Goal: Task Accomplishment & Management: Manage account settings

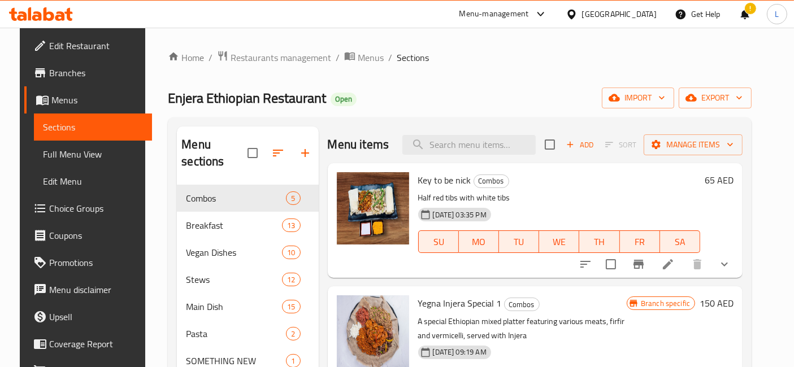
click at [37, 12] on icon at bounding box center [37, 16] width 10 height 10
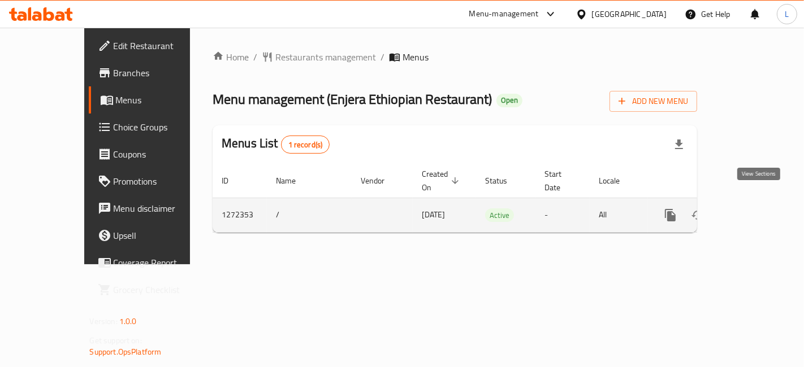
click at [756, 209] on icon "enhanced table" at bounding box center [752, 216] width 14 height 14
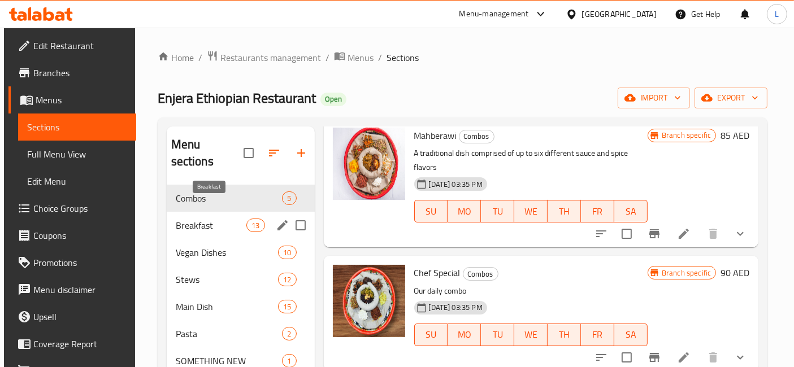
click at [200, 219] on span "Breakfast" at bounding box center [211, 226] width 71 height 14
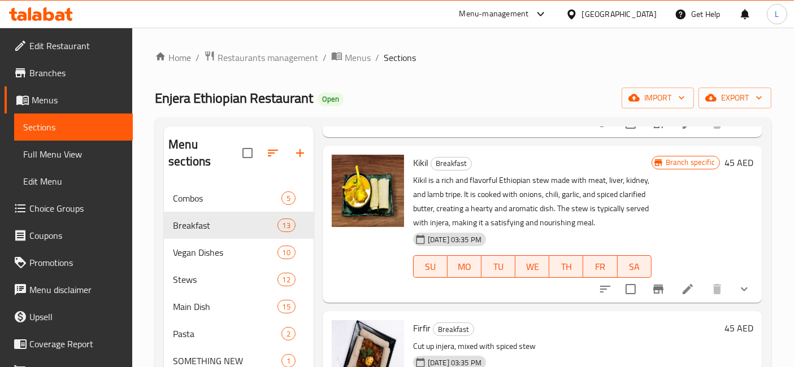
scroll to position [1431, 0]
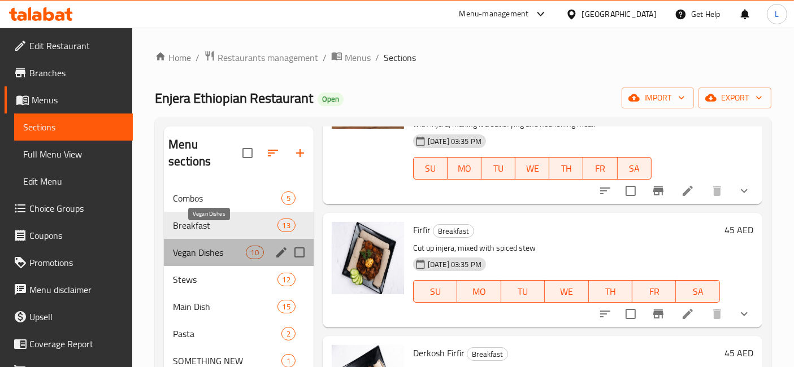
click at [195, 246] on span "Vegan Dishes" at bounding box center [209, 253] width 72 height 14
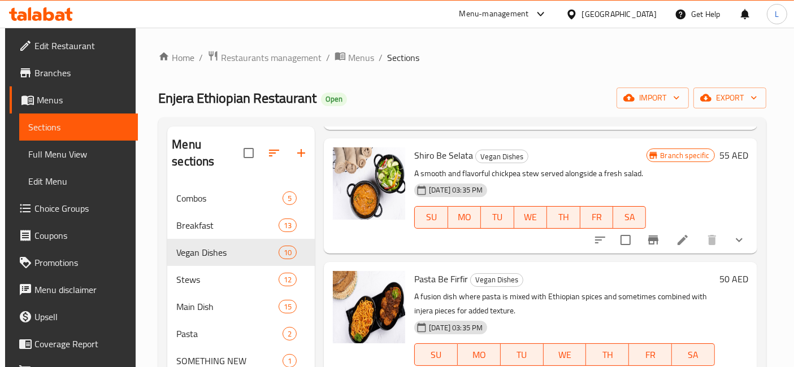
scroll to position [951, 0]
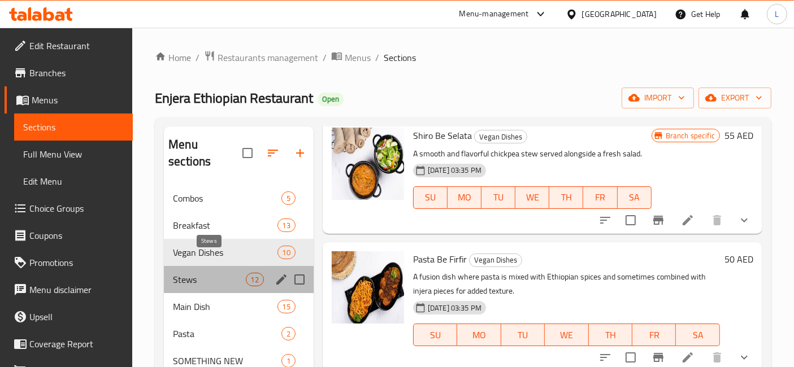
click at [196, 273] on span "Stews" at bounding box center [209, 280] width 72 height 14
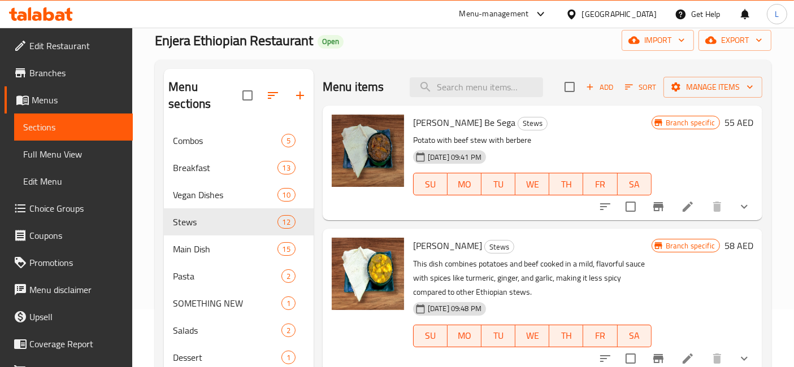
scroll to position [158, 0]
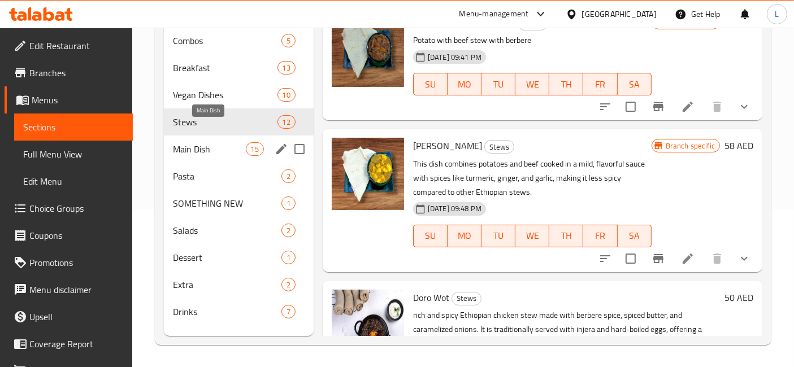
click at [194, 142] on span "Main Dish" at bounding box center [209, 149] width 72 height 14
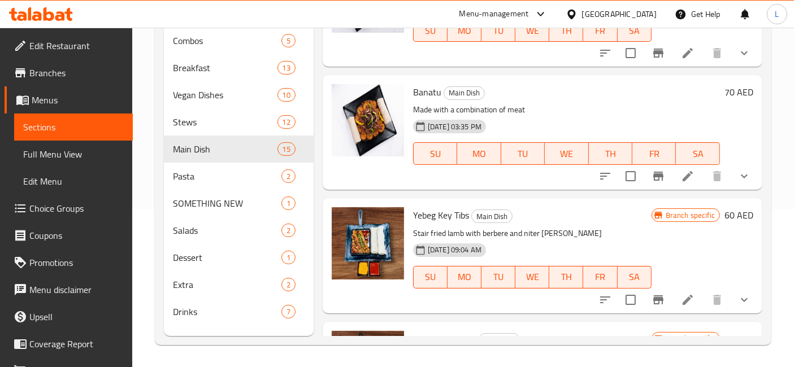
scroll to position [1667, 0]
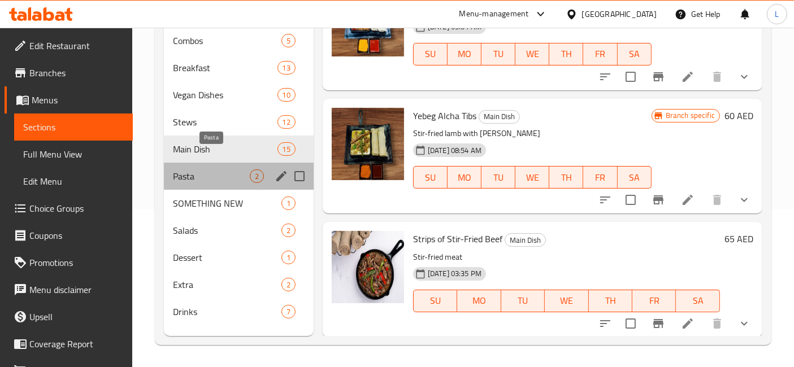
click at [189, 170] on span "Pasta" at bounding box center [211, 177] width 77 height 14
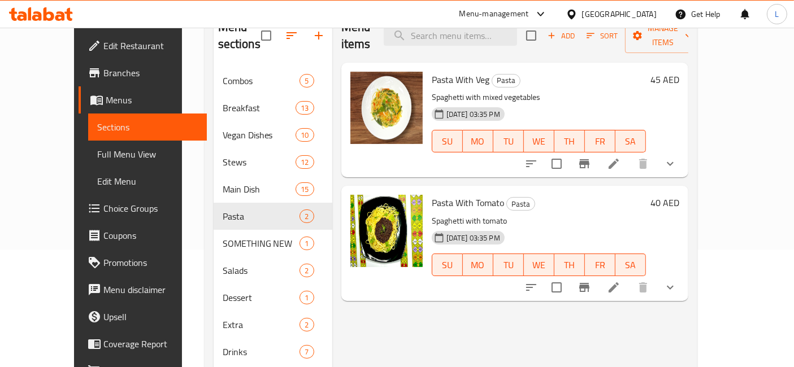
scroll to position [158, 0]
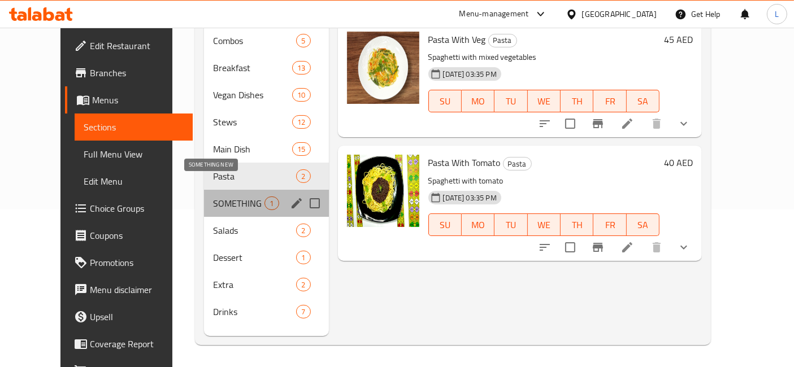
click at [215, 197] on span "SOMETHING NEW" at bounding box center [238, 204] width 51 height 14
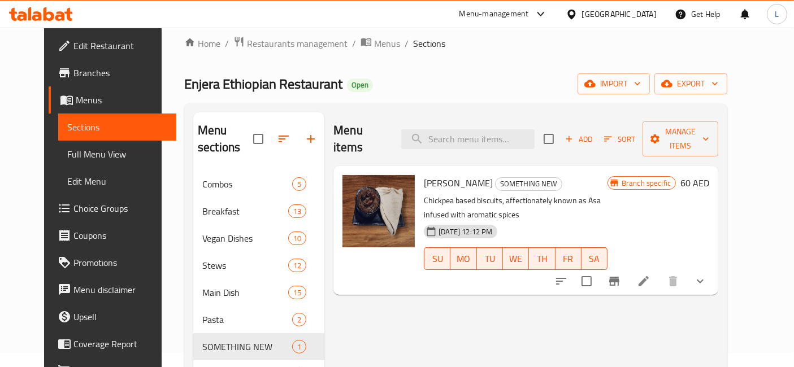
scroll to position [158, 0]
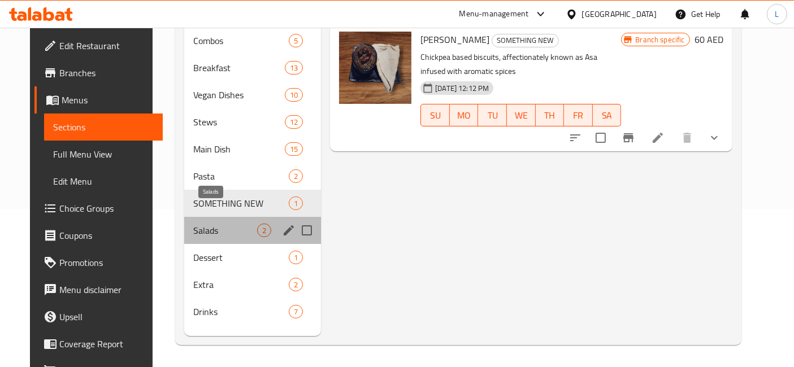
click at [193, 224] on span "Salads" at bounding box center [225, 231] width 64 height 14
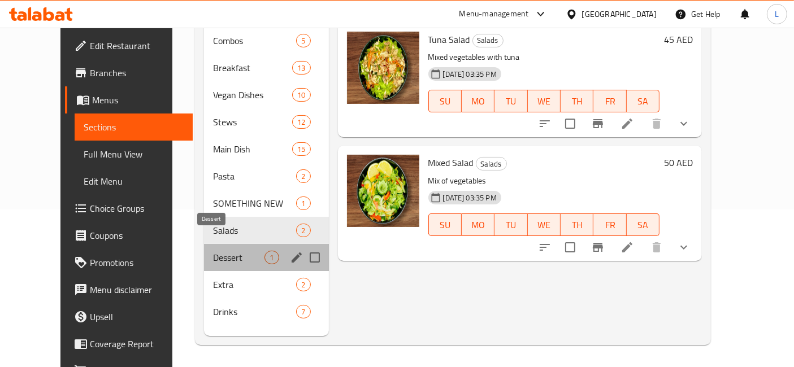
click at [213, 251] on span "Dessert" at bounding box center [238, 258] width 51 height 14
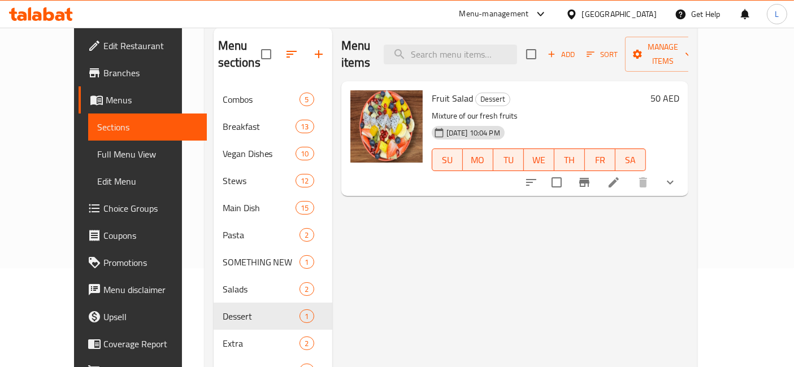
scroll to position [158, 0]
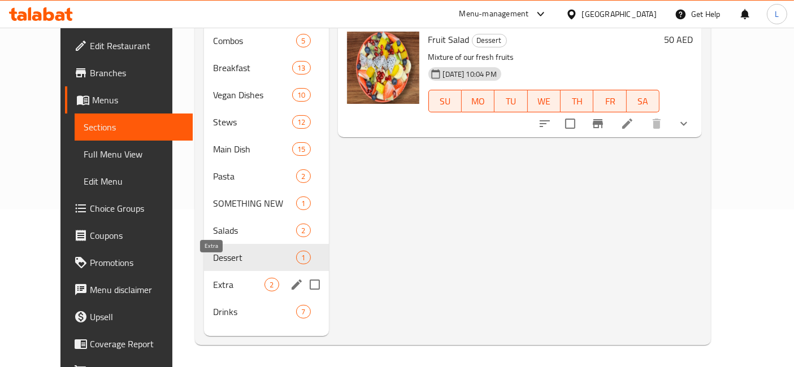
click at [213, 278] on span "Extra" at bounding box center [238, 285] width 51 height 14
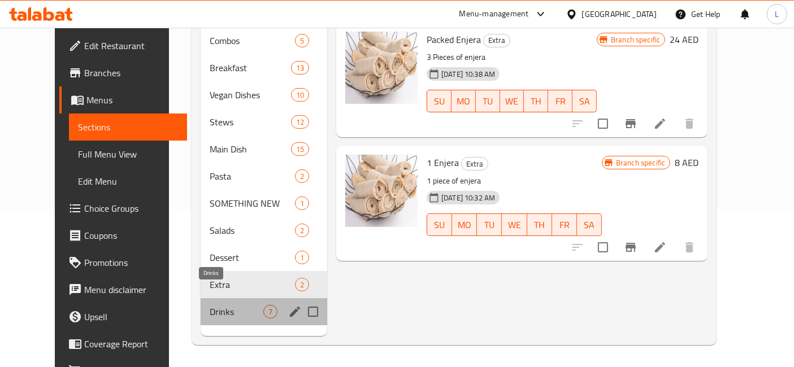
click at [210, 305] on span "Drinks" at bounding box center [237, 312] width 54 height 14
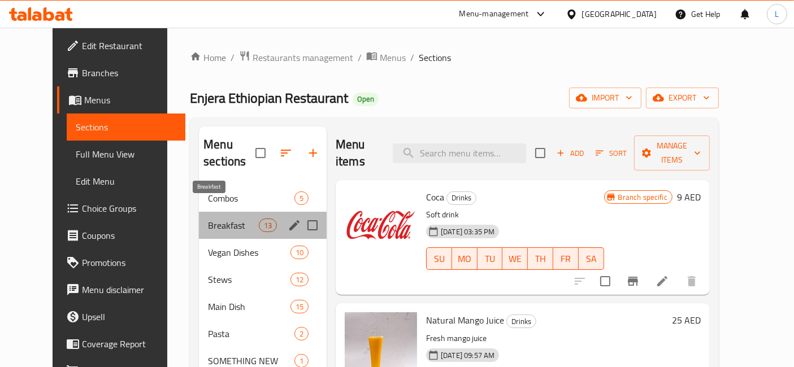
click at [211, 219] on span "Breakfast" at bounding box center [233, 226] width 51 height 14
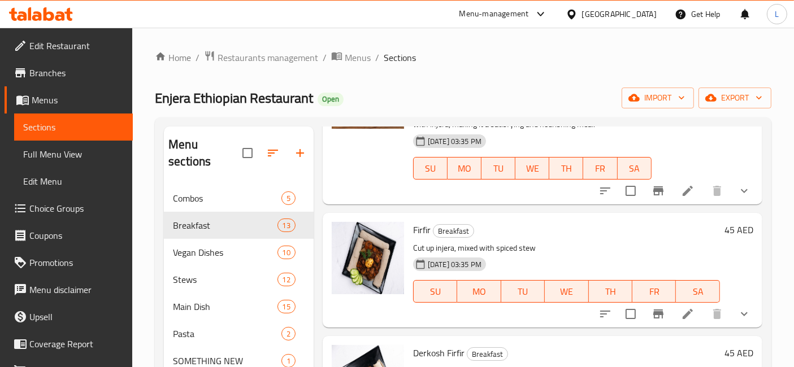
scroll to position [158, 0]
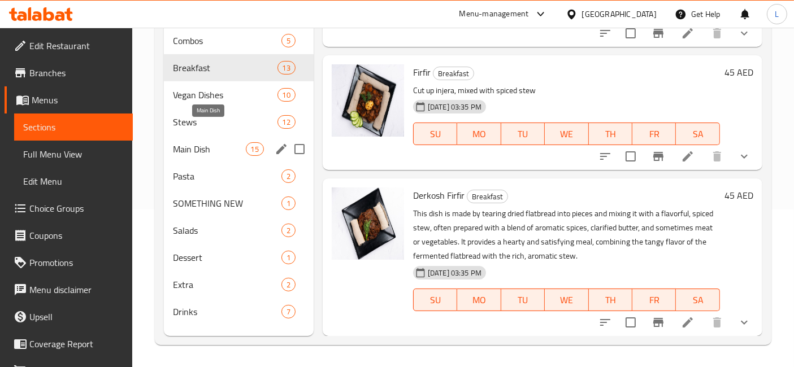
click at [194, 142] on span "Main Dish" at bounding box center [209, 149] width 72 height 14
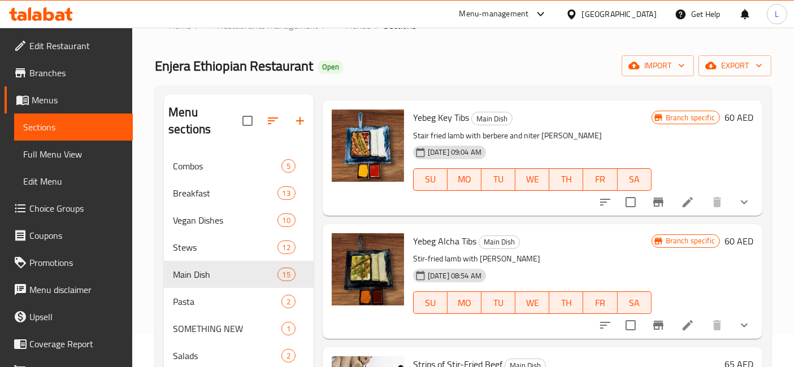
scroll to position [158, 0]
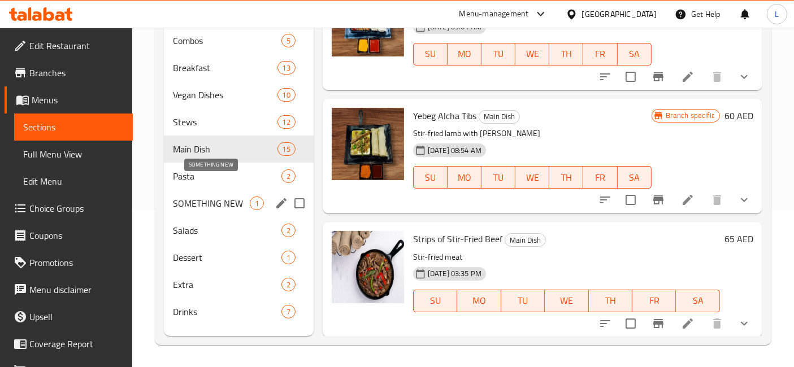
click at [223, 197] on span "SOMETHING NEW" at bounding box center [211, 204] width 77 height 14
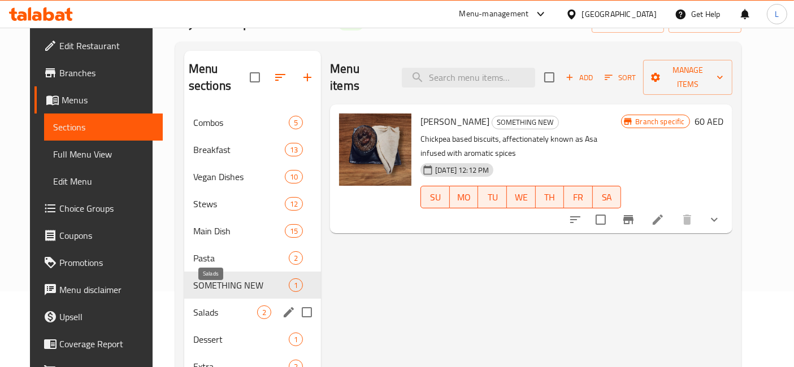
scroll to position [95, 0]
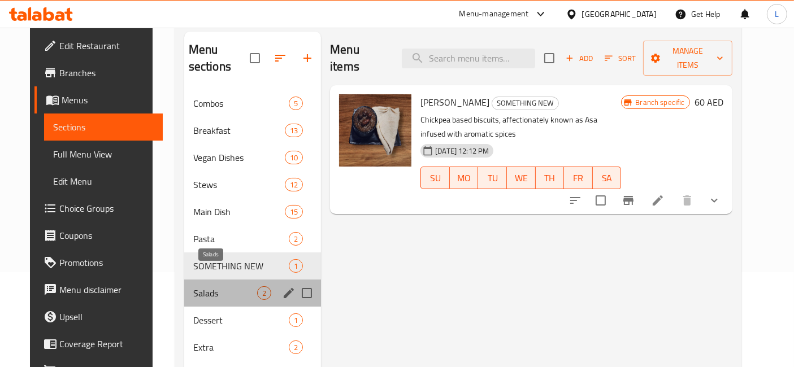
click at [196, 287] on span "Salads" at bounding box center [225, 294] width 64 height 14
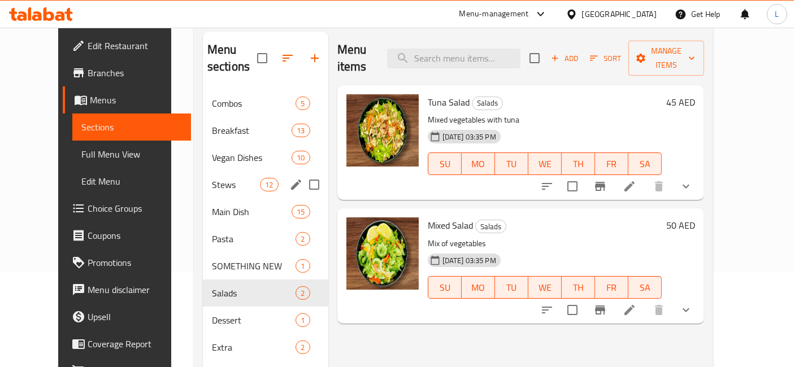
drag, startPoint x: 196, startPoint y: 274, endPoint x: 195, endPoint y: 156, distance: 117.5
click at [203, 156] on div "Combos 5 Breakfast 13 Vegan Dishes 10 Stews 12 Main Dish 15 Pasta 2 SOMETHING N…" at bounding box center [265, 239] width 125 height 298
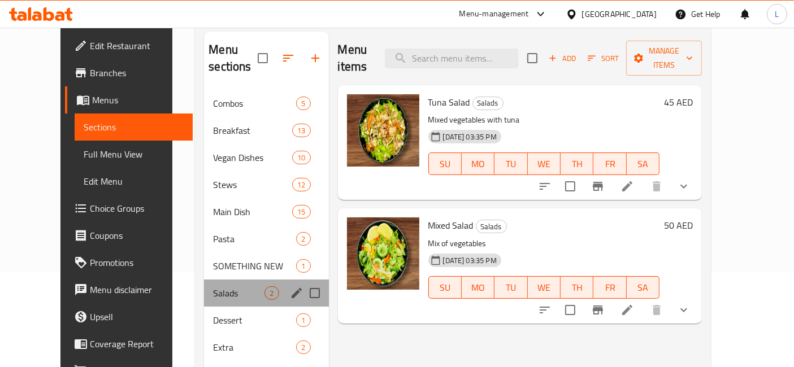
drag, startPoint x: 227, startPoint y: 276, endPoint x: 219, endPoint y: 262, distance: 15.7
click at [219, 280] on div "Salads 2" at bounding box center [266, 293] width 124 height 27
click at [213, 287] on span "Salads" at bounding box center [238, 294] width 51 height 14
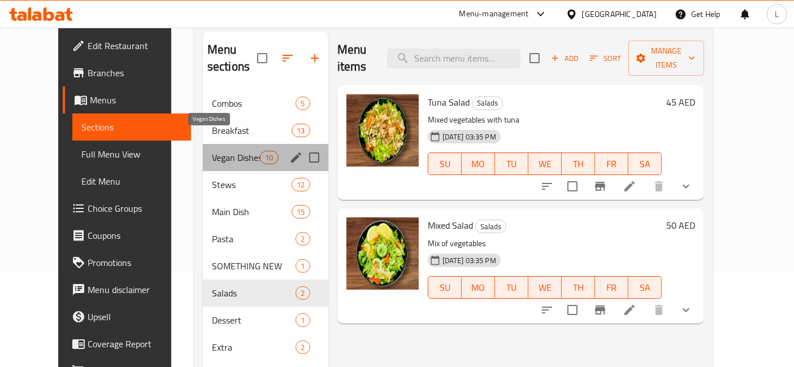
click at [212, 151] on span "Vegan Dishes" at bounding box center [236, 158] width 48 height 14
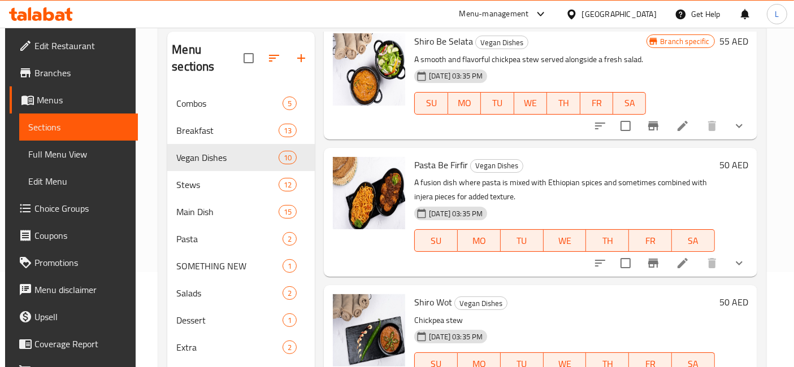
scroll to position [951, 0]
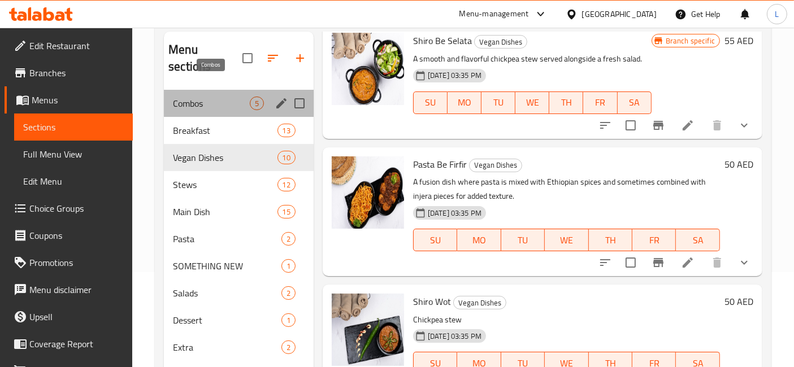
click at [201, 97] on span "Combos" at bounding box center [211, 104] width 77 height 14
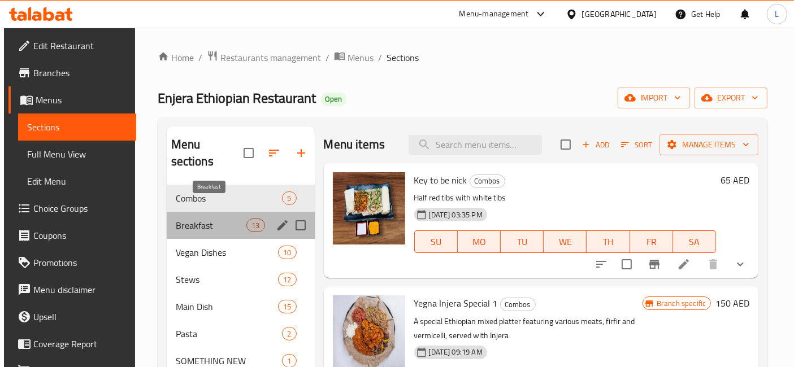
click at [218, 219] on span "Breakfast" at bounding box center [211, 226] width 71 height 14
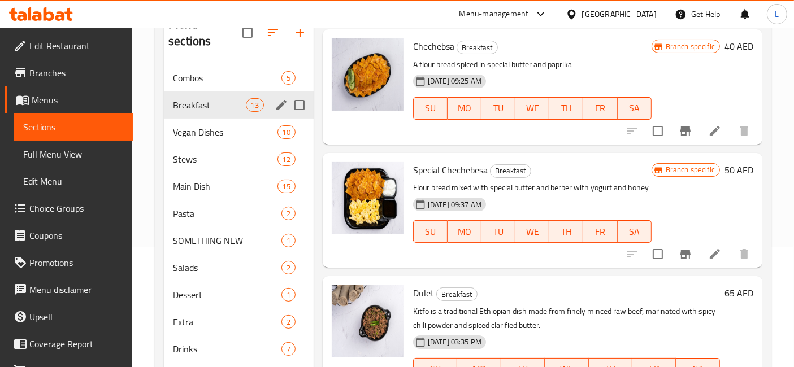
scroll to position [95, 0]
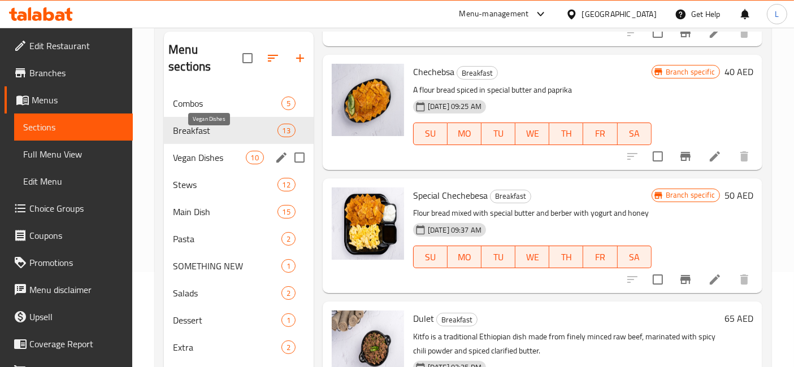
click at [206, 151] on span "Vegan Dishes" at bounding box center [209, 158] width 72 height 14
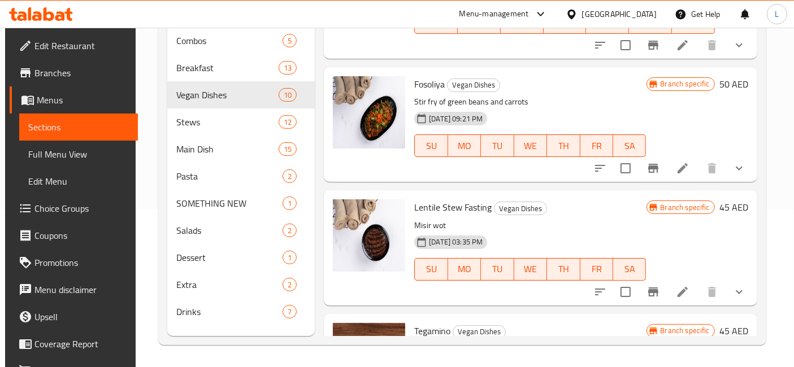
scroll to position [449, 0]
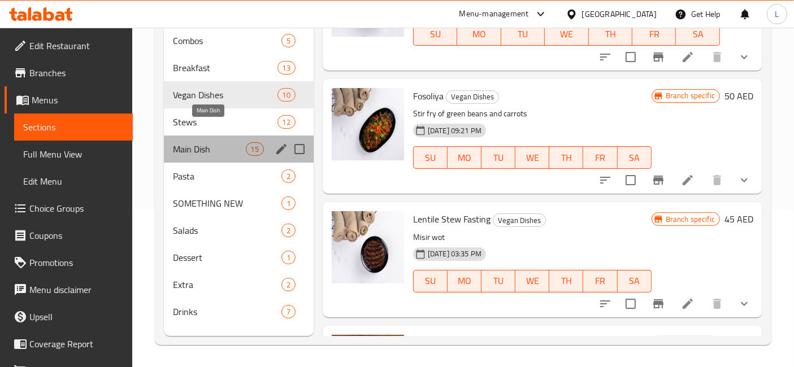
click at [196, 142] on span "Main Dish" at bounding box center [209, 149] width 72 height 14
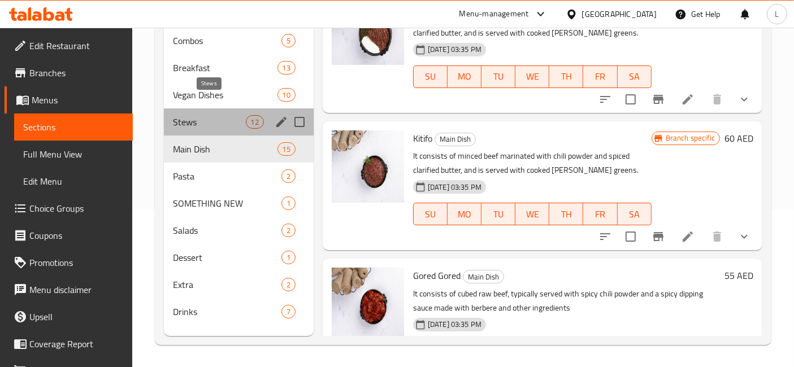
click at [198, 115] on span "Stews" at bounding box center [209, 122] width 72 height 14
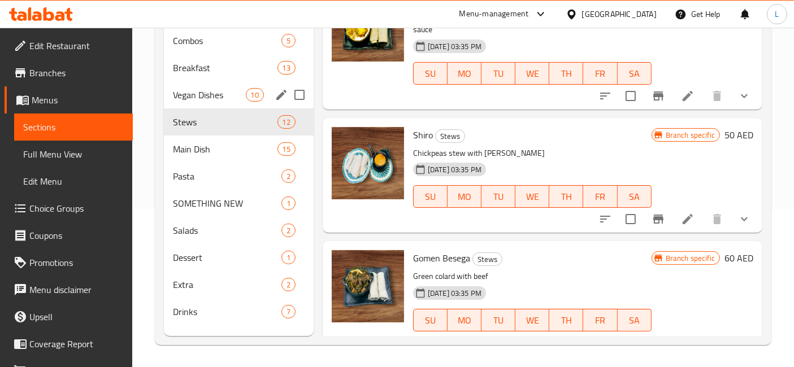
scroll to position [1122, 0]
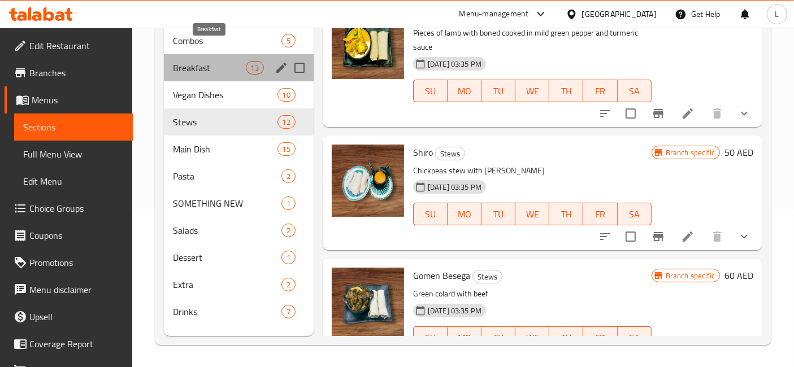
click at [198, 61] on span "Breakfast" at bounding box center [209, 68] width 72 height 14
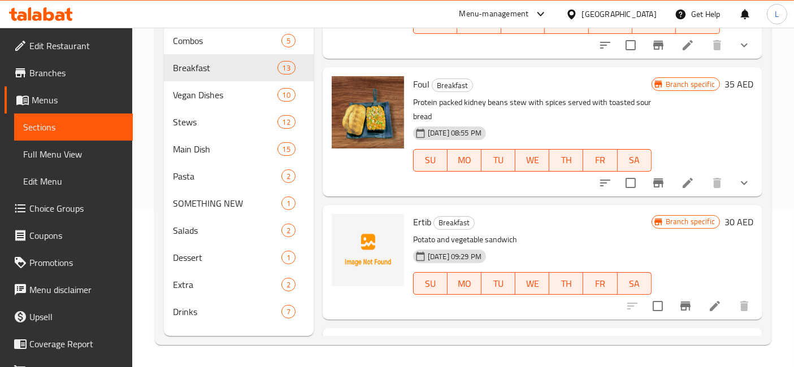
scroll to position [188, 0]
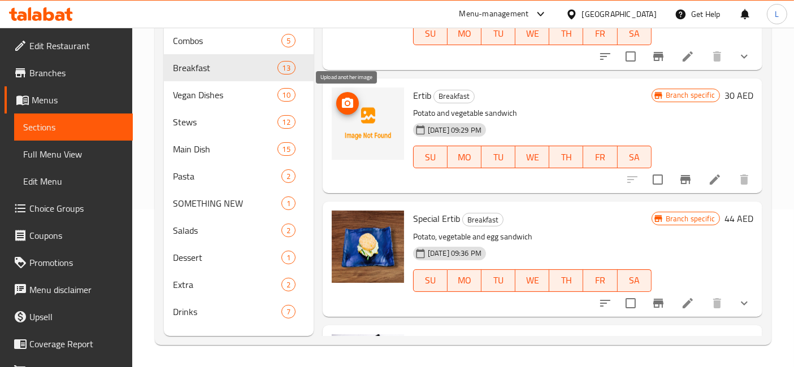
click at [348, 101] on icon "upload picture" at bounding box center [348, 104] width 14 height 14
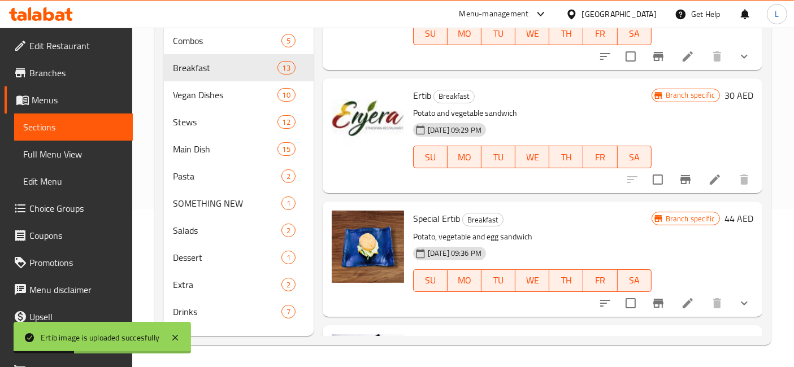
click at [42, 11] on icon at bounding box center [41, 14] width 64 height 14
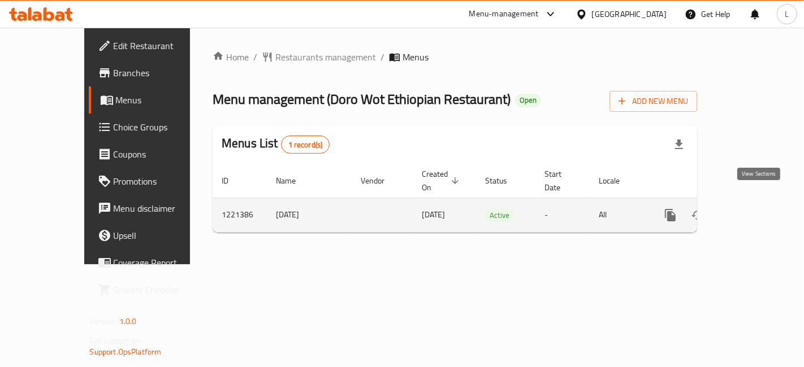
click at [757, 209] on icon "enhanced table" at bounding box center [752, 216] width 14 height 14
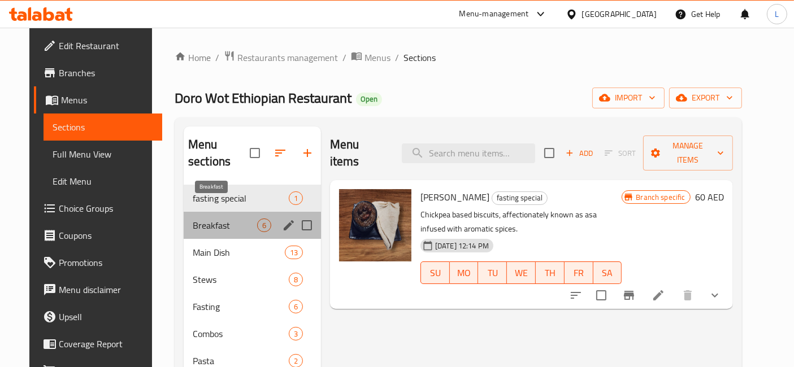
click at [202, 219] on span "Breakfast" at bounding box center [225, 226] width 64 height 14
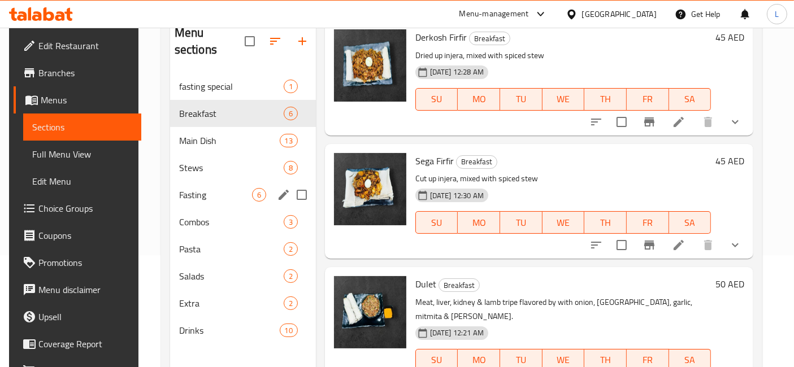
scroll to position [32, 0]
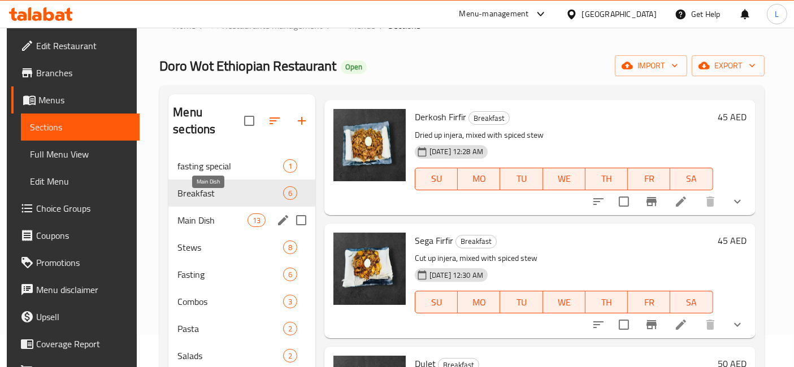
click at [206, 214] on span "Main Dish" at bounding box center [212, 221] width 70 height 14
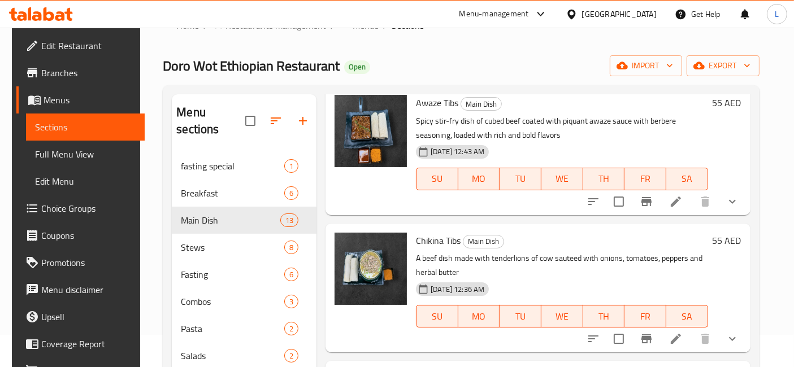
scroll to position [618, 0]
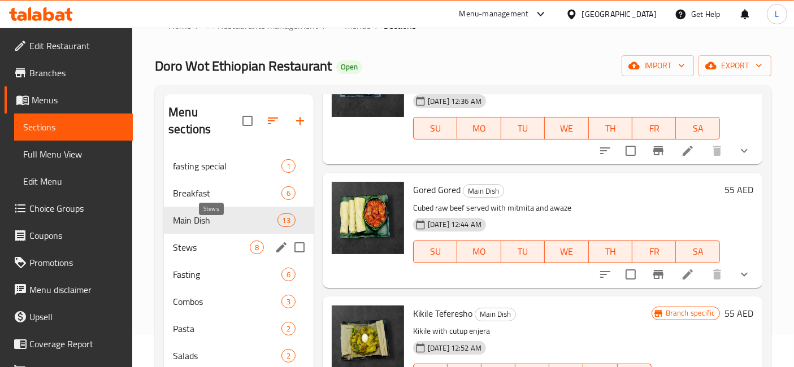
click at [177, 241] on span "Stews" at bounding box center [211, 248] width 77 height 14
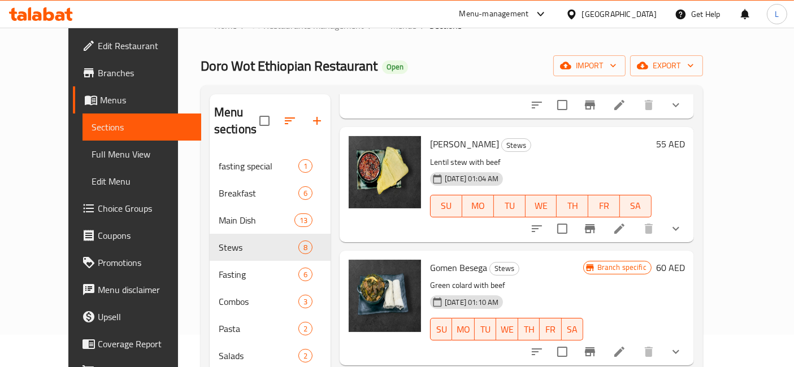
scroll to position [648, 0]
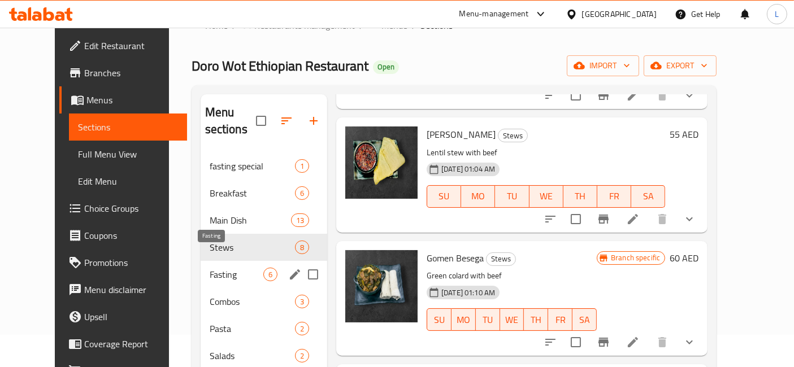
click at [218, 268] on span "Fasting" at bounding box center [237, 275] width 54 height 14
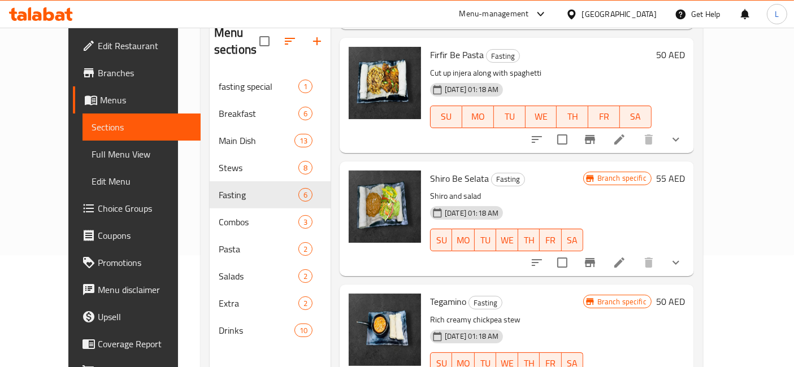
scroll to position [158, 0]
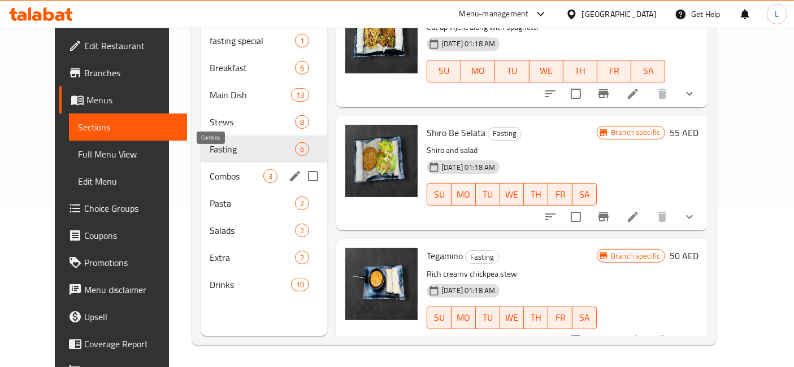
click at [210, 170] on span "Combos" at bounding box center [237, 177] width 54 height 14
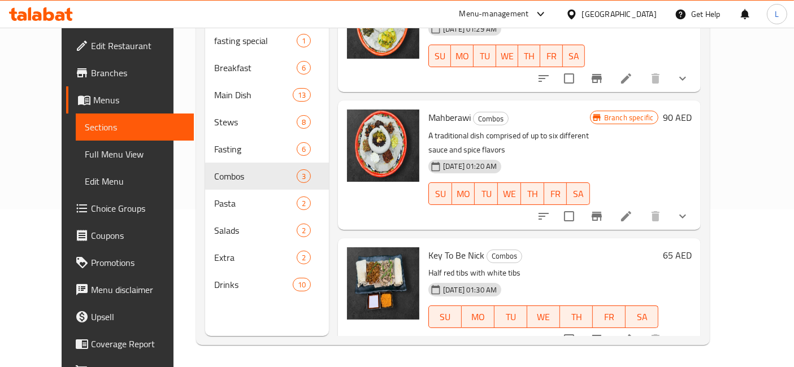
scroll to position [45, 0]
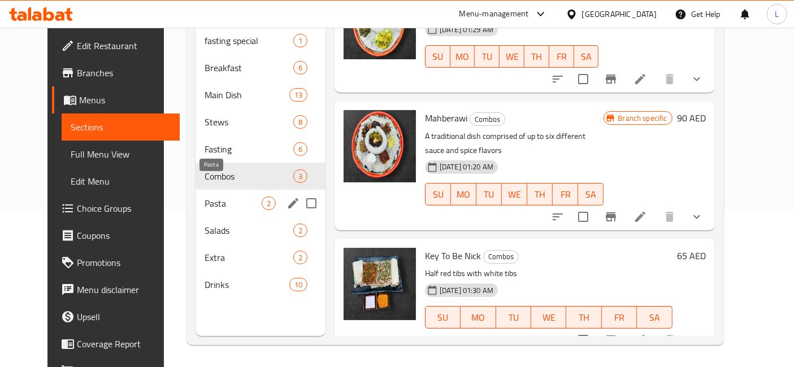
click at [207, 197] on span "Pasta" at bounding box center [233, 204] width 57 height 14
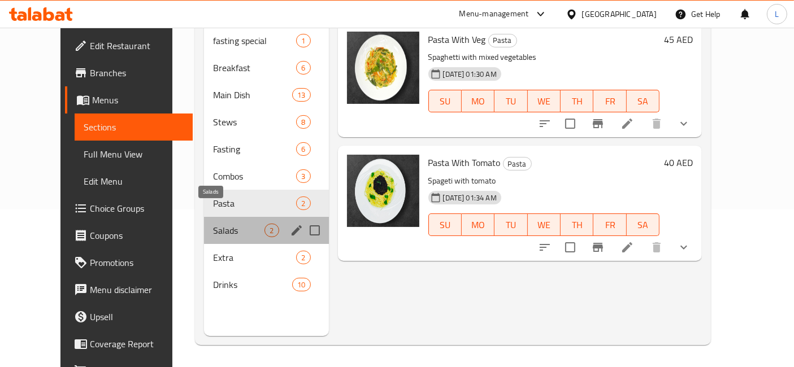
click at [213, 224] on span "Salads" at bounding box center [238, 231] width 51 height 14
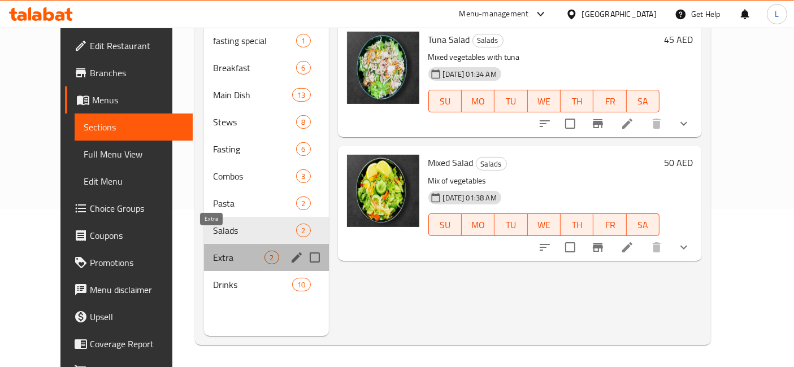
click at [213, 251] on span "Extra" at bounding box center [238, 258] width 51 height 14
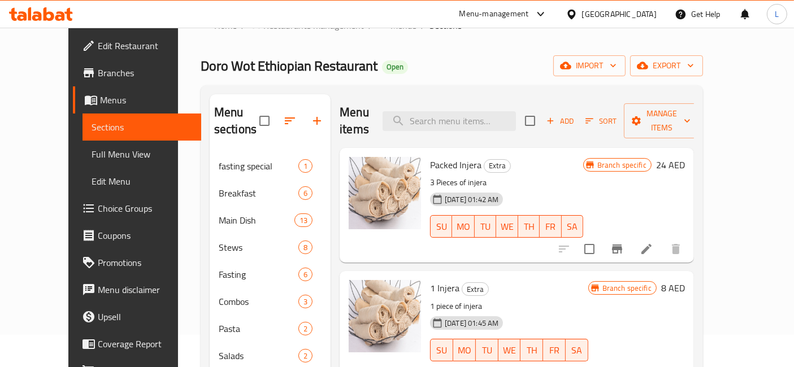
scroll to position [158, 0]
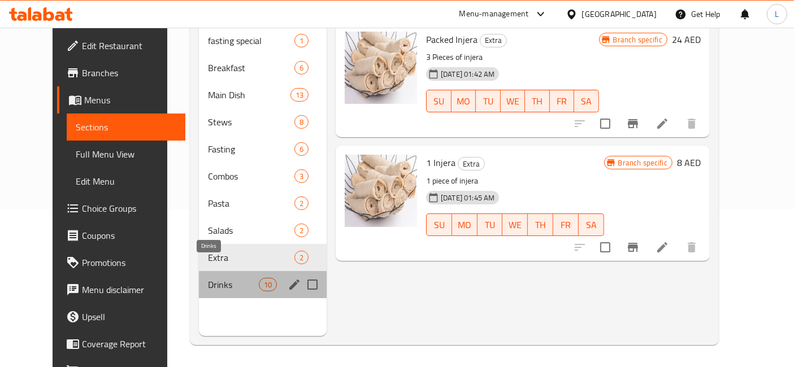
click at [208, 278] on span "Drinks" at bounding box center [233, 285] width 51 height 14
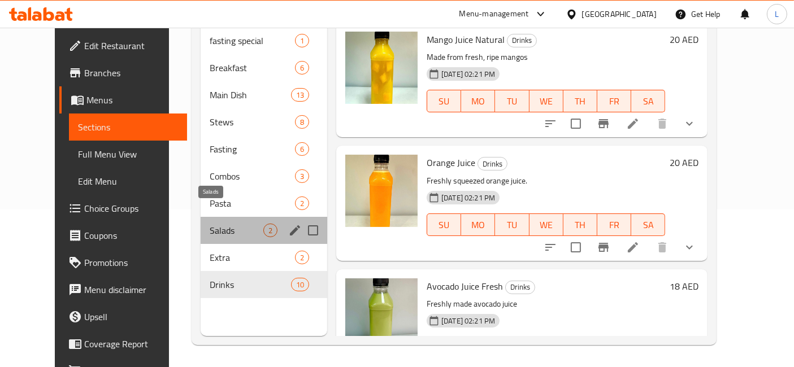
click at [210, 224] on span "Salads" at bounding box center [237, 231] width 54 height 14
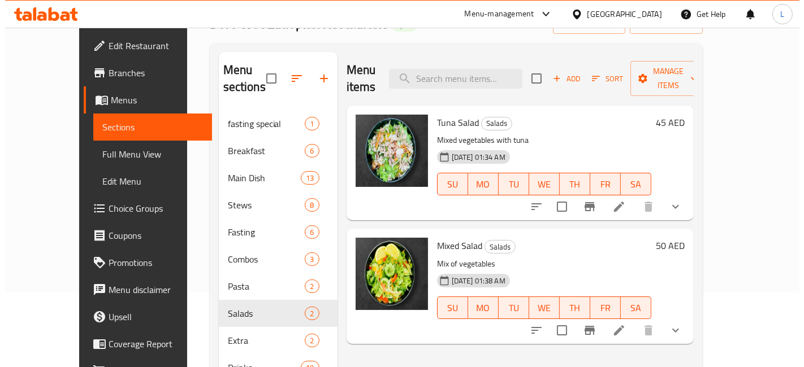
scroll to position [32, 0]
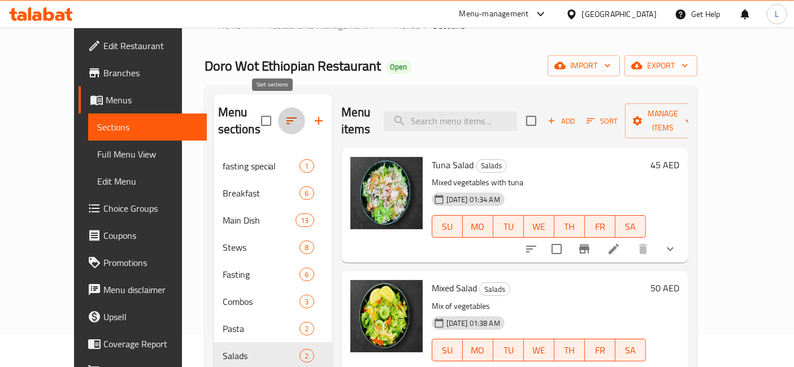
click at [285, 114] on icon "button" at bounding box center [292, 121] width 14 height 14
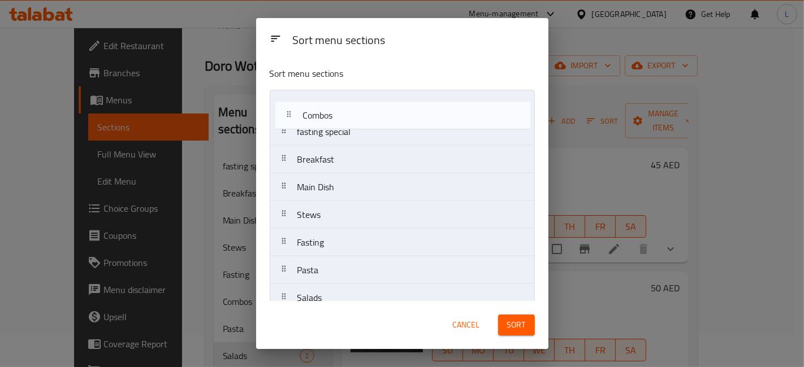
scroll to position [0, 0]
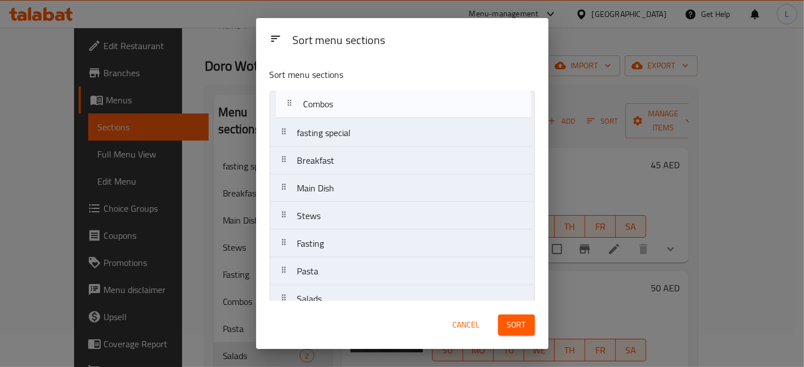
drag, startPoint x: 329, startPoint y: 248, endPoint x: 334, endPoint y: 106, distance: 142.5
click at [334, 106] on nav "fasting special Breakfast Main Dish Stews Fasting Combos Pasta Salads Extra Dri…" at bounding box center [402, 230] width 265 height 278
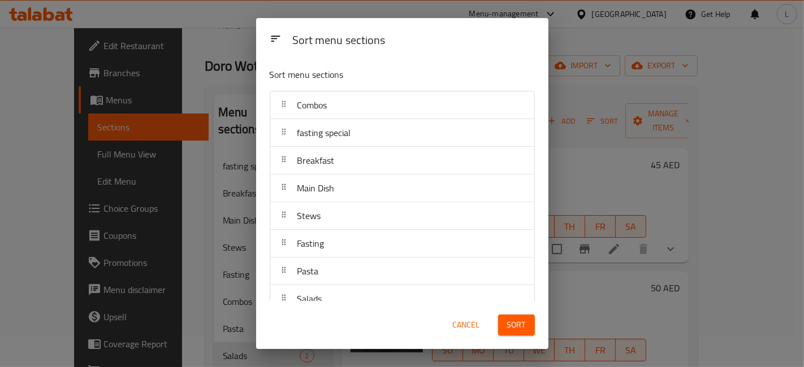
click at [319, 301] on div "Sort menu sections Sort menu sections Combos fasting special Breakfast Main Dis…" at bounding box center [402, 183] width 292 height 331
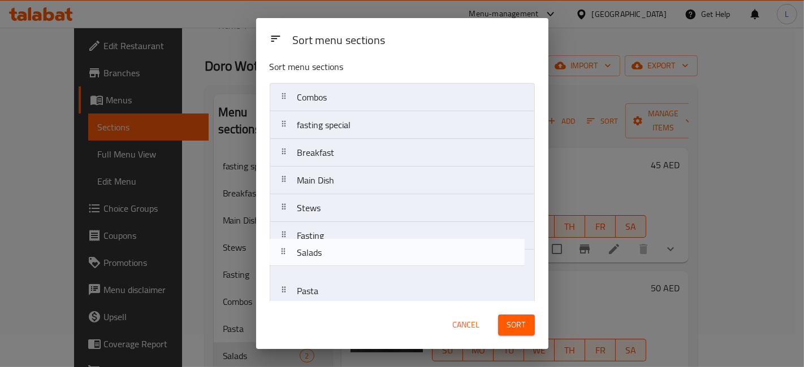
scroll to position [10, 0]
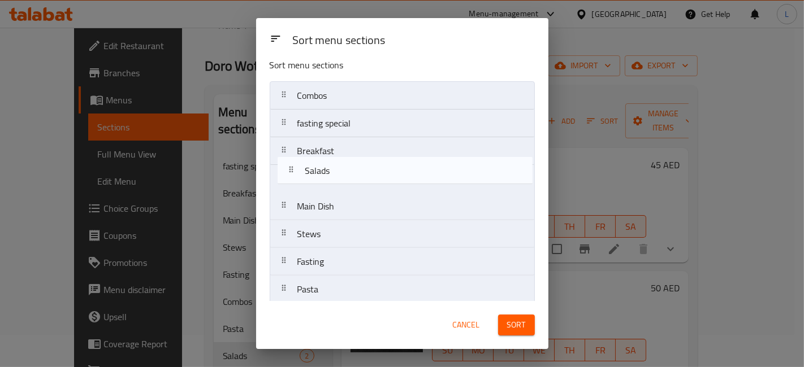
drag, startPoint x: 313, startPoint y: 297, endPoint x: 320, endPoint y: 167, distance: 130.7
click at [320, 167] on nav "Combos fasting special Breakfast Main Dish Stews Fasting Pasta Salads Extra Dri…" at bounding box center [402, 220] width 265 height 278
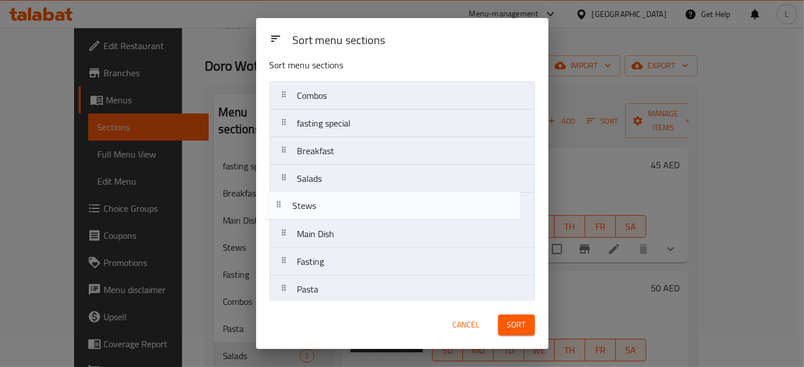
drag, startPoint x: 320, startPoint y: 236, endPoint x: 315, endPoint y: 206, distance: 31.0
click at [315, 206] on nav "Combos fasting special Breakfast Salads Main Dish Stews Fasting Pasta Extra Dri…" at bounding box center [402, 220] width 265 height 278
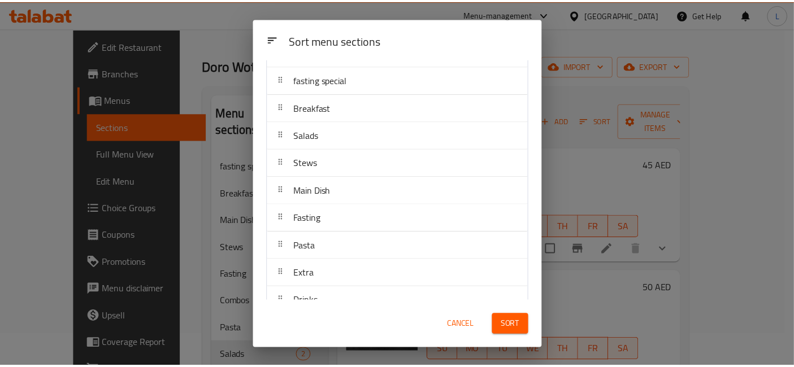
scroll to position [70, 0]
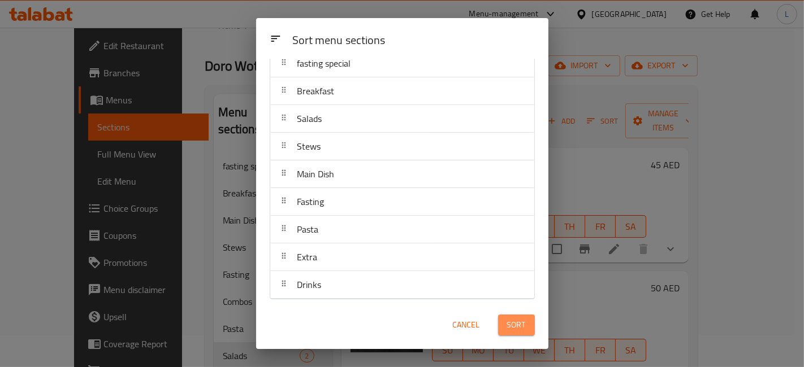
click at [518, 323] on span "Sort" at bounding box center [516, 325] width 19 height 14
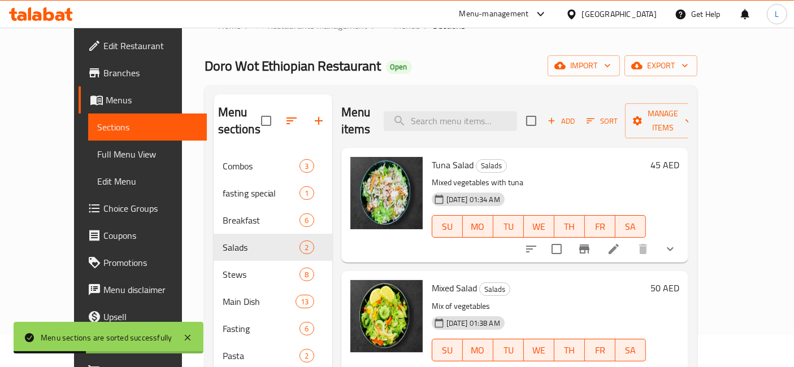
click at [45, 17] on icon at bounding box center [49, 14] width 11 height 14
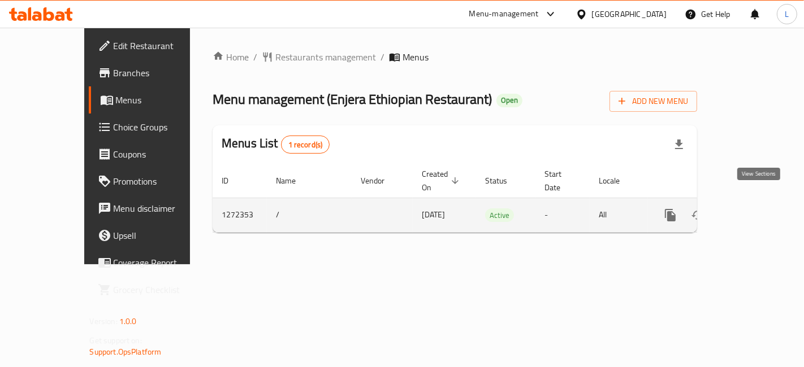
click at [757, 210] on icon "enhanced table" at bounding box center [751, 215] width 10 height 10
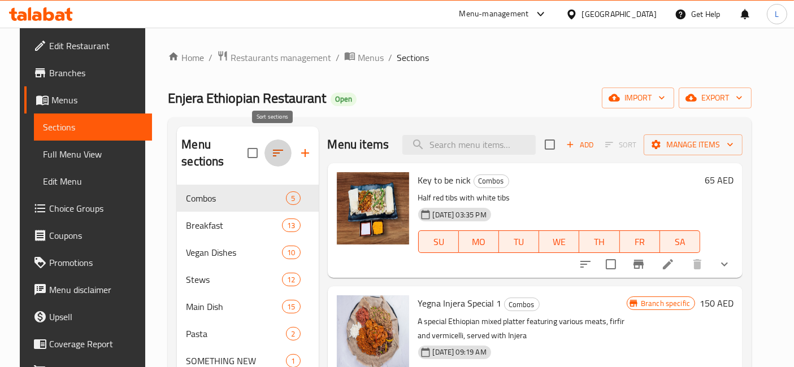
click at [273, 150] on icon "button" at bounding box center [278, 153] width 10 height 7
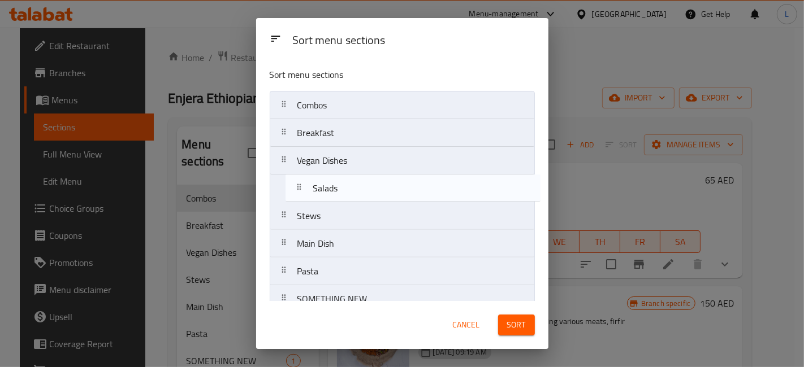
drag, startPoint x: 293, startPoint y: 297, endPoint x: 309, endPoint y: 183, distance: 114.7
click at [309, 183] on nav "Combos Breakfast Vegan Dishes Stews Main Dish Pasta SOMETHING NEW Salads Desser…" at bounding box center [402, 244] width 265 height 306
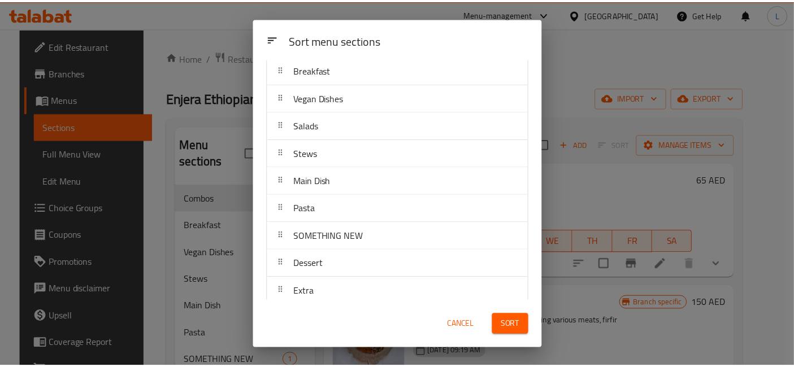
scroll to position [97, 0]
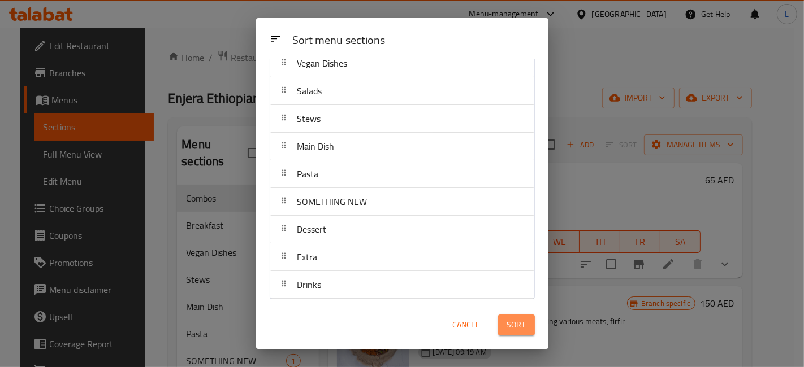
click at [518, 328] on span "Sort" at bounding box center [516, 325] width 19 height 14
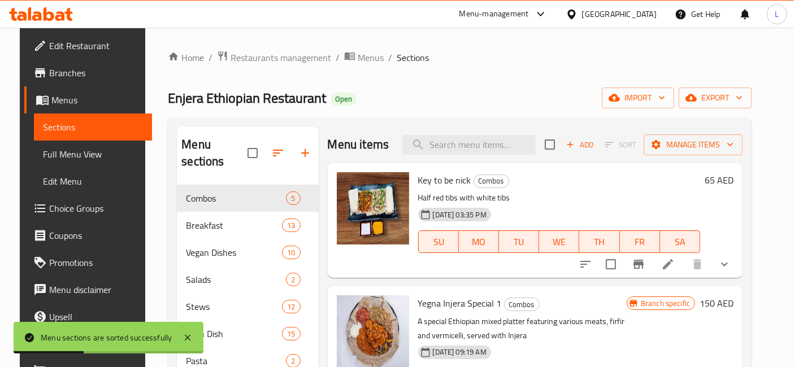
click at [50, 18] on icon at bounding box center [49, 14] width 11 height 14
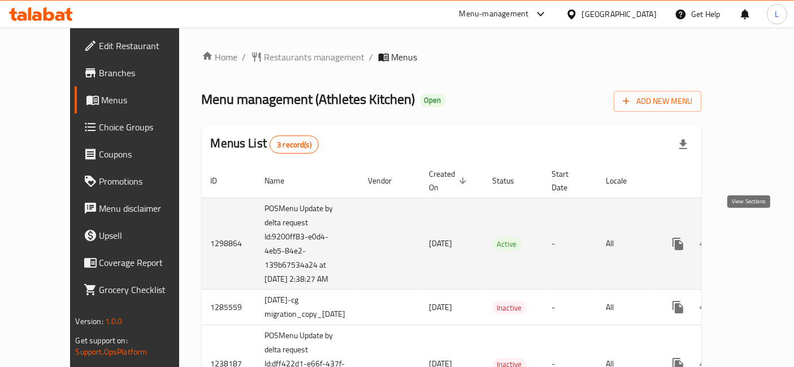
click at [753, 237] on icon "enhanced table" at bounding box center [760, 244] width 14 height 14
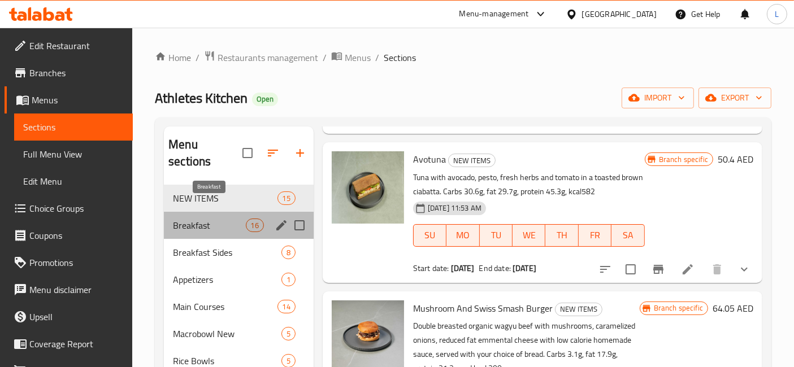
click at [198, 219] on span "Breakfast" at bounding box center [209, 226] width 72 height 14
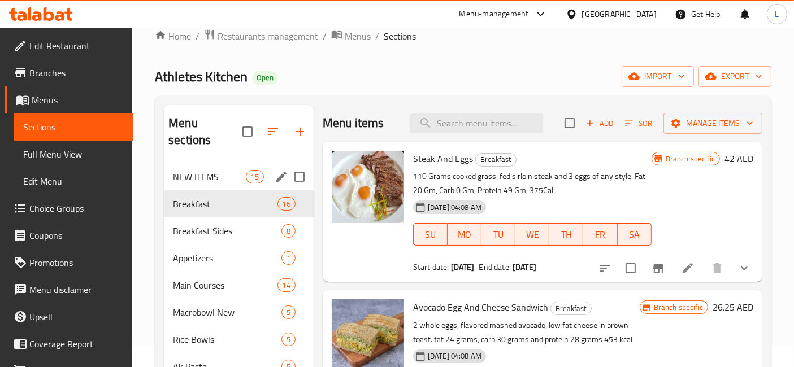
scroll to position [19, 0]
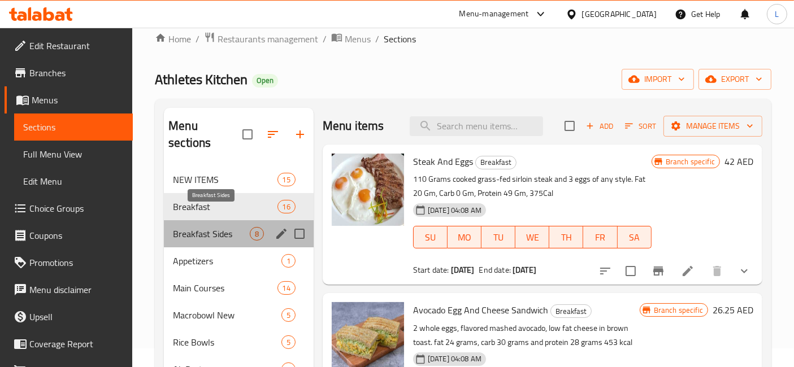
click at [212, 227] on span "Breakfast Sides" at bounding box center [211, 234] width 77 height 14
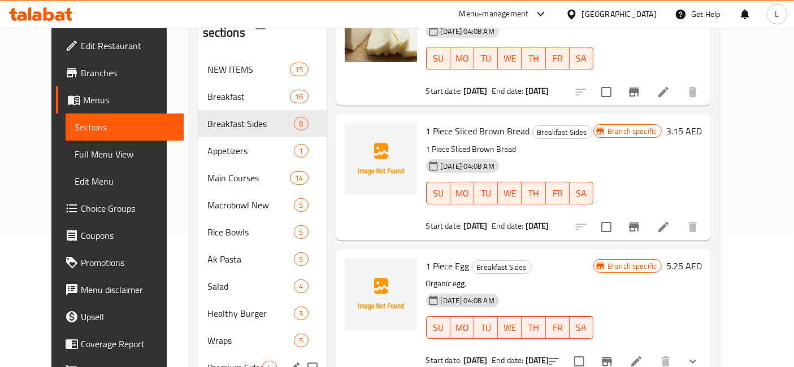
scroll to position [81, 0]
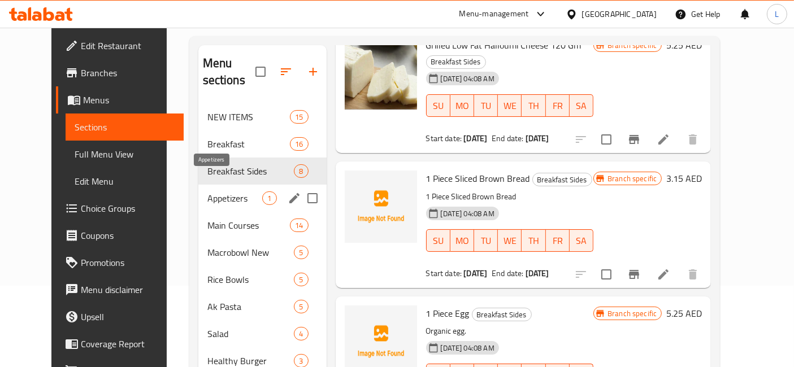
click at [207, 192] on span "Appetizers" at bounding box center [234, 199] width 55 height 14
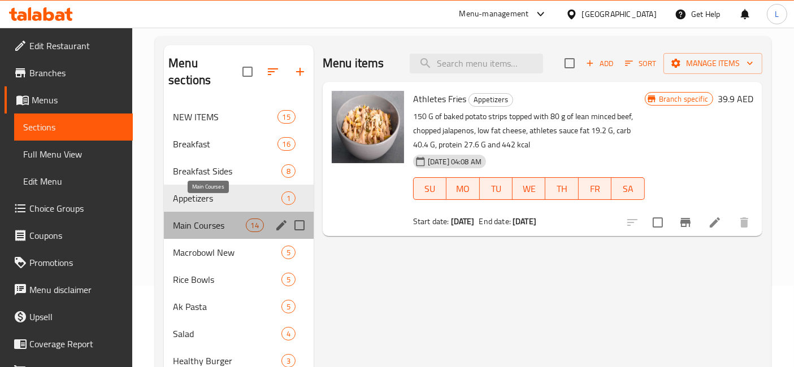
click at [198, 219] on span "Main Courses" at bounding box center [209, 226] width 72 height 14
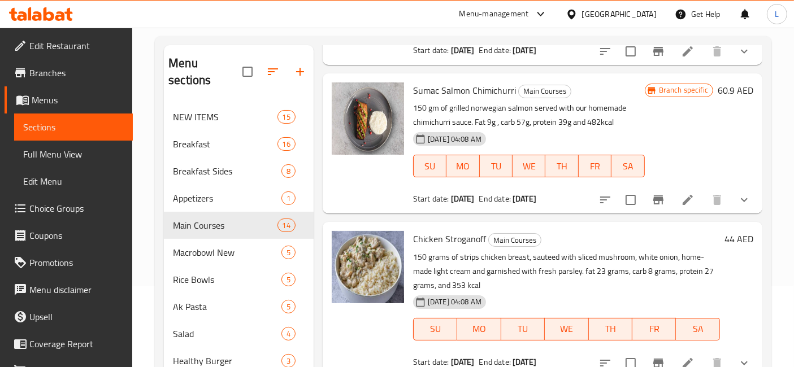
scroll to position [628, 0]
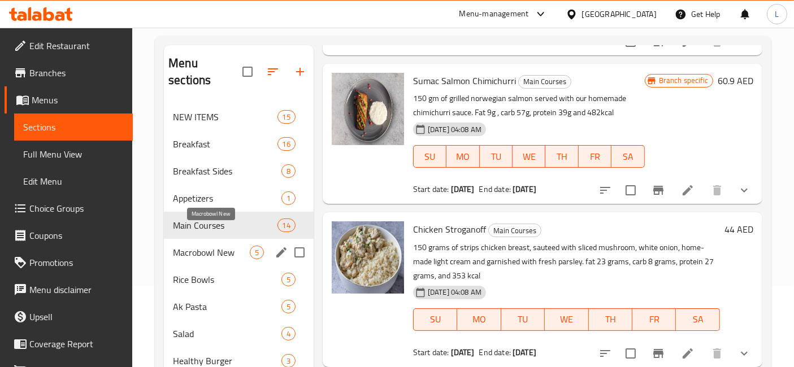
click at [202, 246] on span "Macrobowl New" at bounding box center [211, 253] width 77 height 14
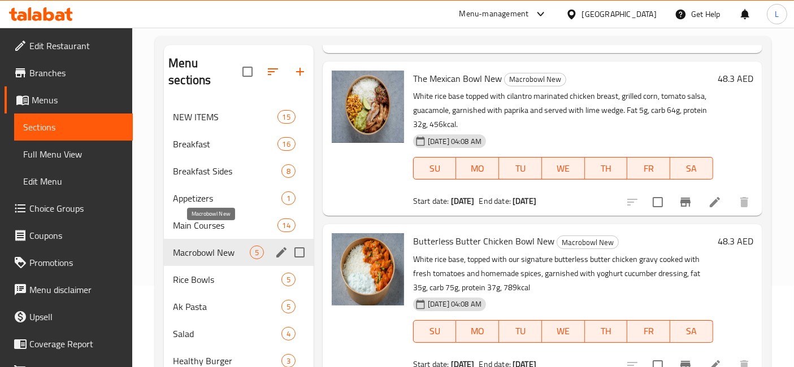
scroll to position [363, 0]
click at [202, 270] on div "Rice Bowls 5" at bounding box center [239, 279] width 150 height 27
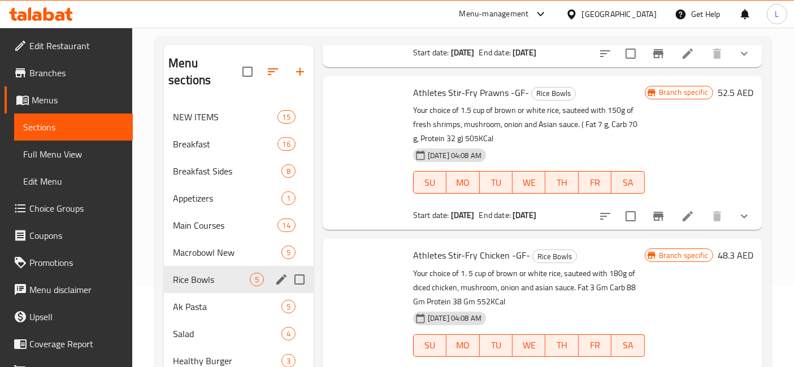
scroll to position [349, 0]
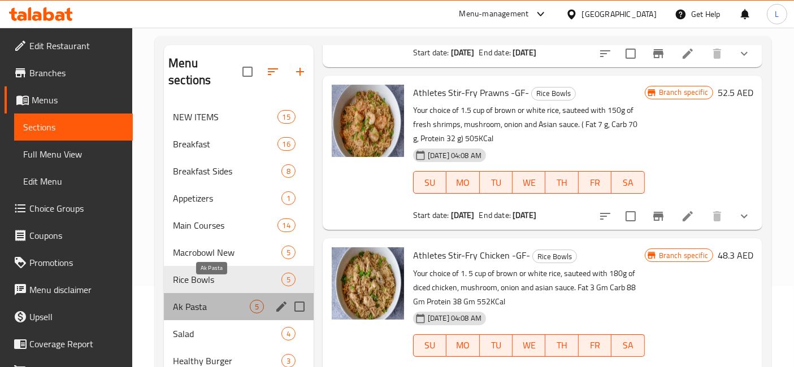
click at [202, 300] on span "Ak Pasta" at bounding box center [211, 307] width 77 height 14
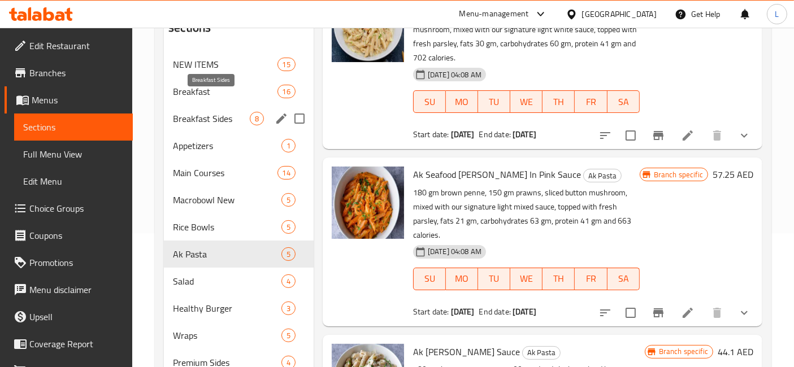
scroll to position [207, 0]
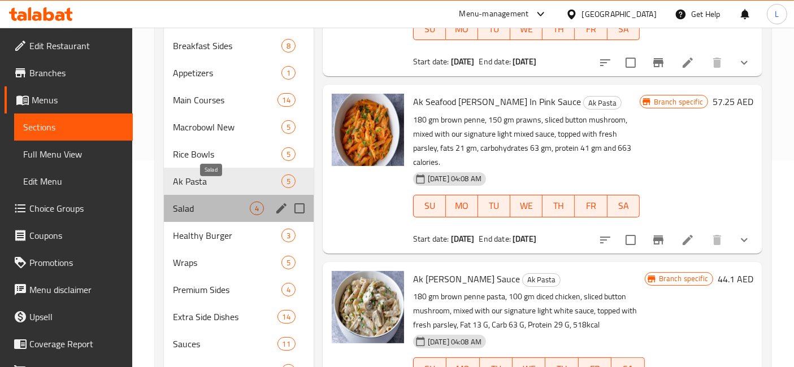
click at [184, 202] on span "Salad" at bounding box center [211, 209] width 77 height 14
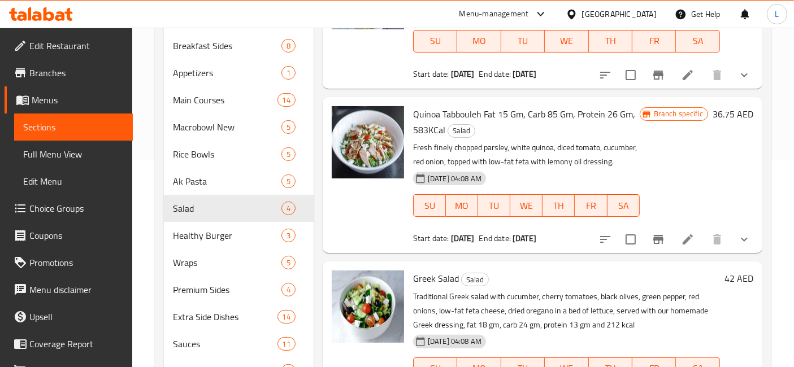
scroll to position [270, 0]
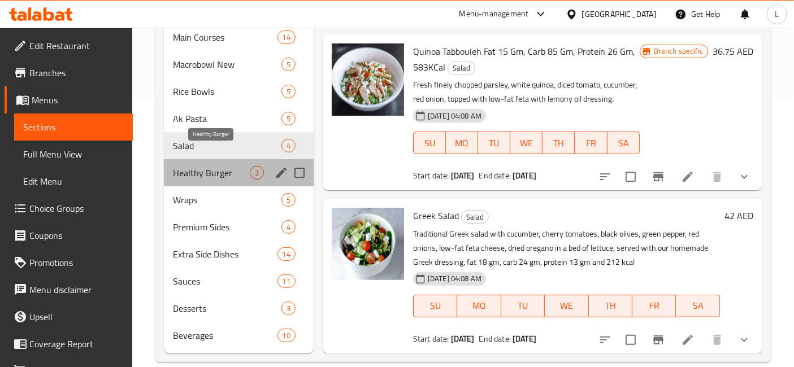
click at [190, 166] on span "Healthy Burger" at bounding box center [211, 173] width 77 height 14
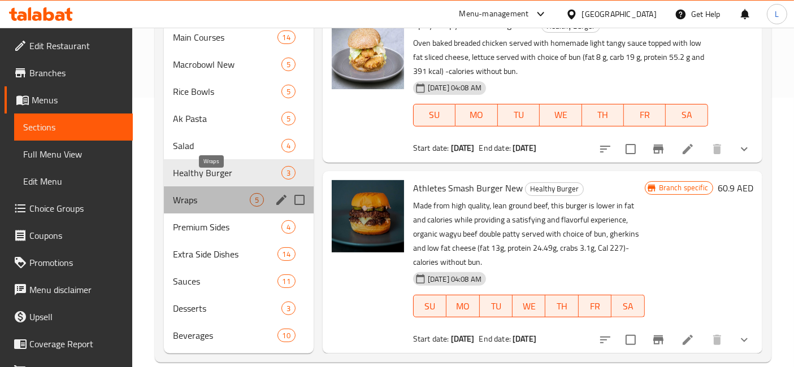
click at [199, 193] on span "Wraps" at bounding box center [211, 200] width 77 height 14
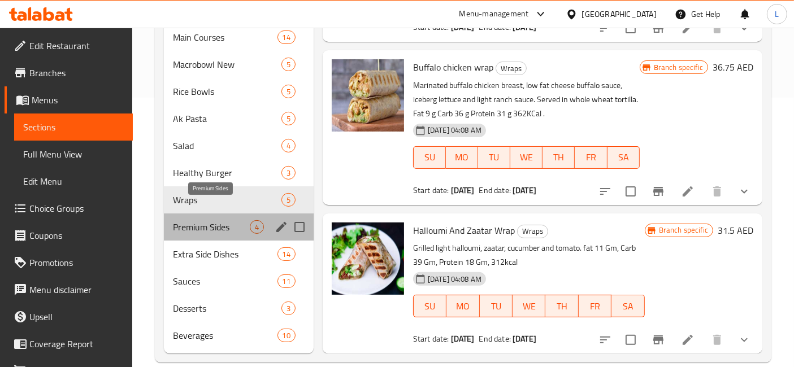
click at [215, 220] on span "Premium Sides" at bounding box center [211, 227] width 77 height 14
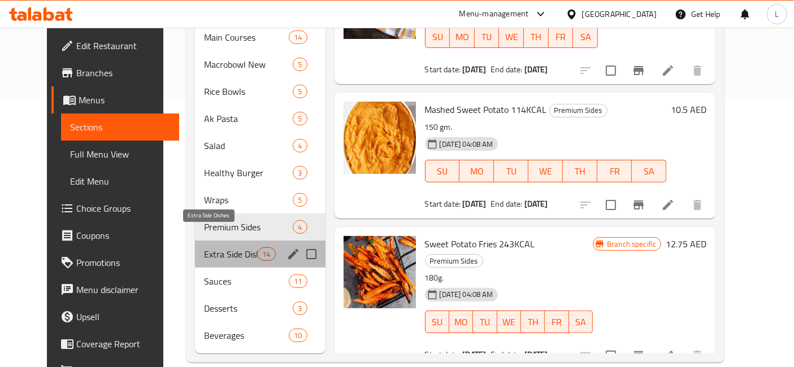
click at [206, 248] on span "Extra Side Dishes" at bounding box center [230, 255] width 53 height 14
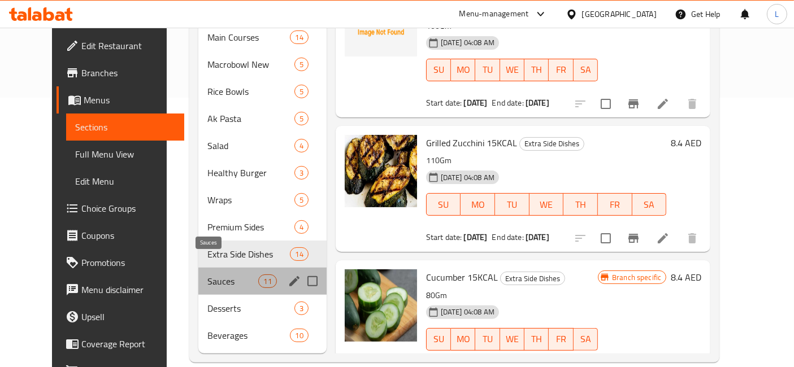
click at [207, 275] on span "Sauces" at bounding box center [232, 282] width 51 height 14
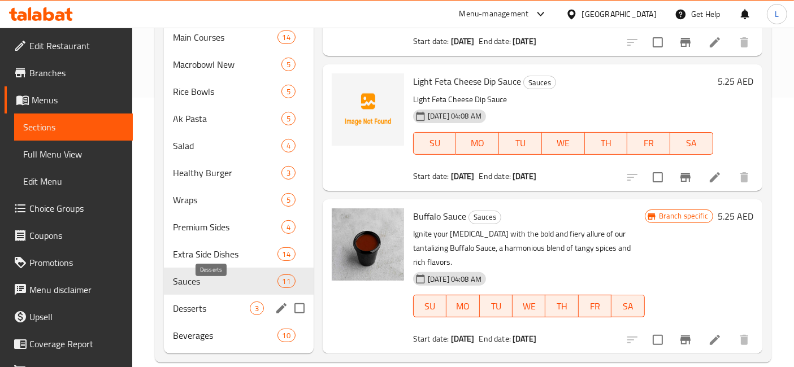
click at [189, 302] on span "Desserts" at bounding box center [211, 309] width 77 height 14
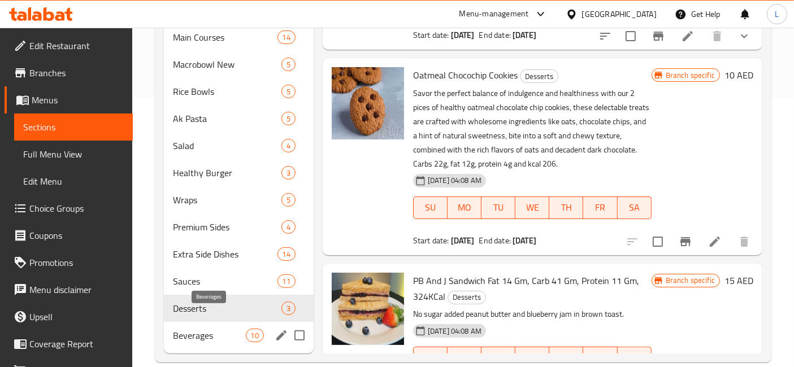
click at [185, 329] on span "Beverages" at bounding box center [209, 336] width 72 height 14
